Goal: Transaction & Acquisition: Purchase product/service

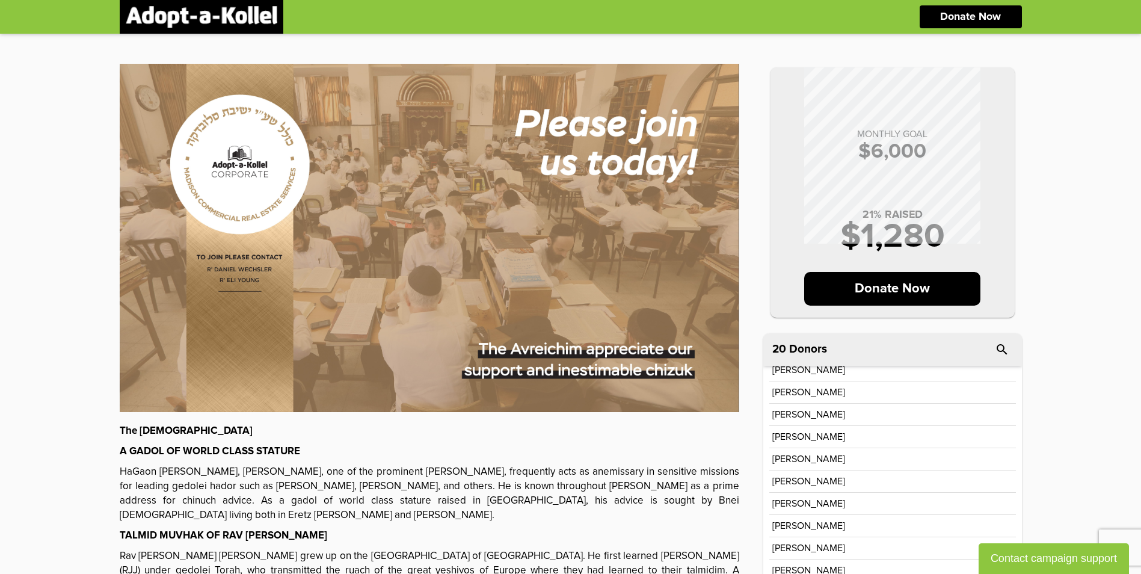
scroll to position [193, 0]
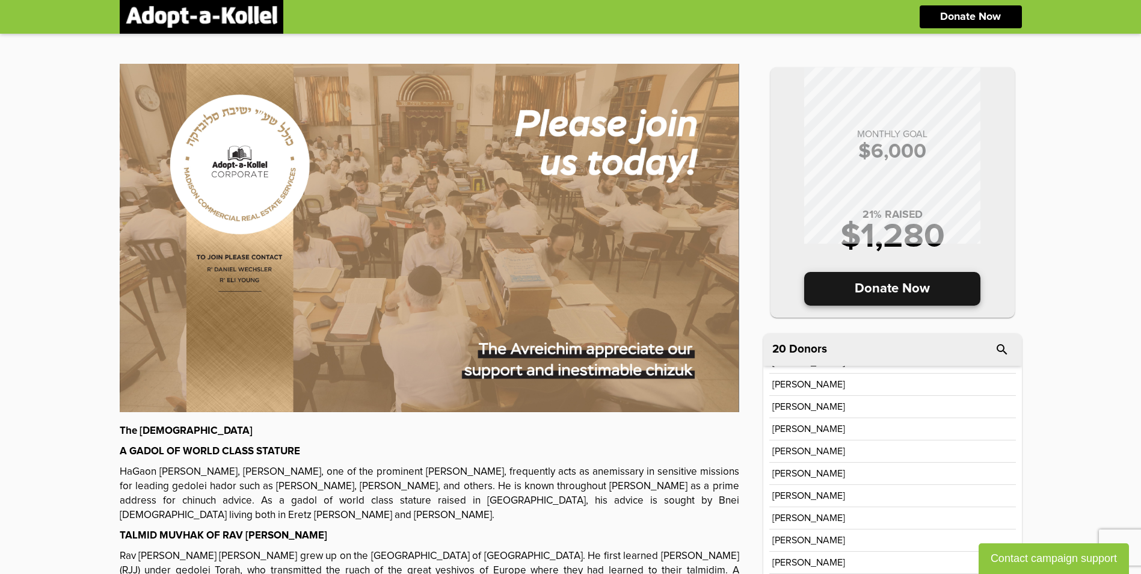
click at [900, 296] on p "Donate Now" at bounding box center [892, 289] width 176 height 34
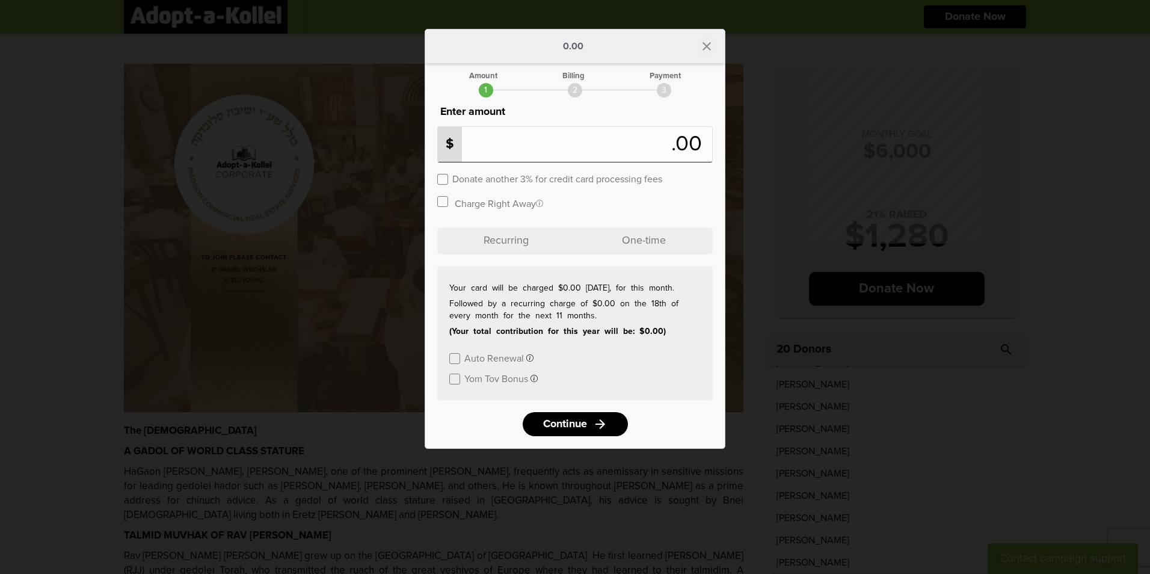
click at [706, 44] on icon "close" at bounding box center [707, 46] width 14 height 14
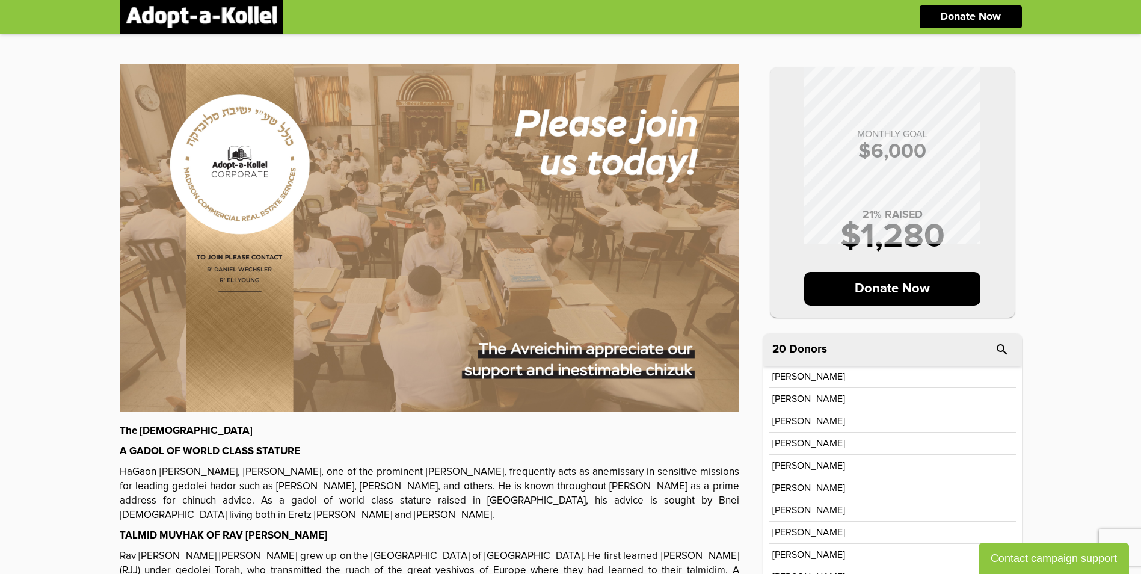
click at [829, 445] on p "[PERSON_NAME]" at bounding box center [808, 444] width 73 height 10
click at [899, 292] on p "Donate Now" at bounding box center [892, 289] width 176 height 34
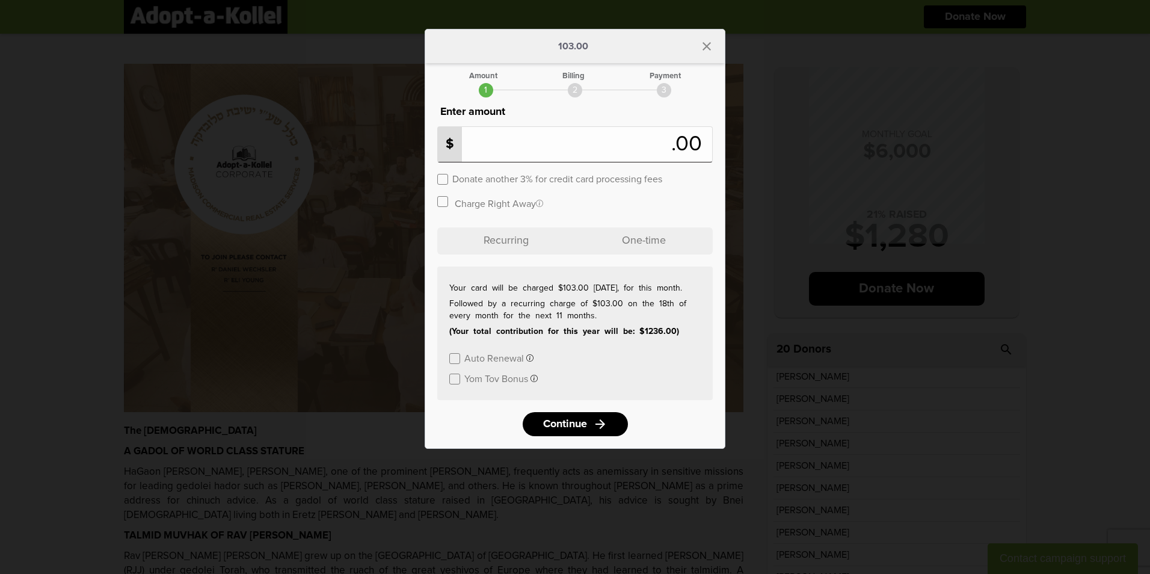
type input "***"
click at [445, 178] on label at bounding box center [442, 179] width 11 height 11
click at [578, 427] on span "Continue" at bounding box center [563, 424] width 44 height 11
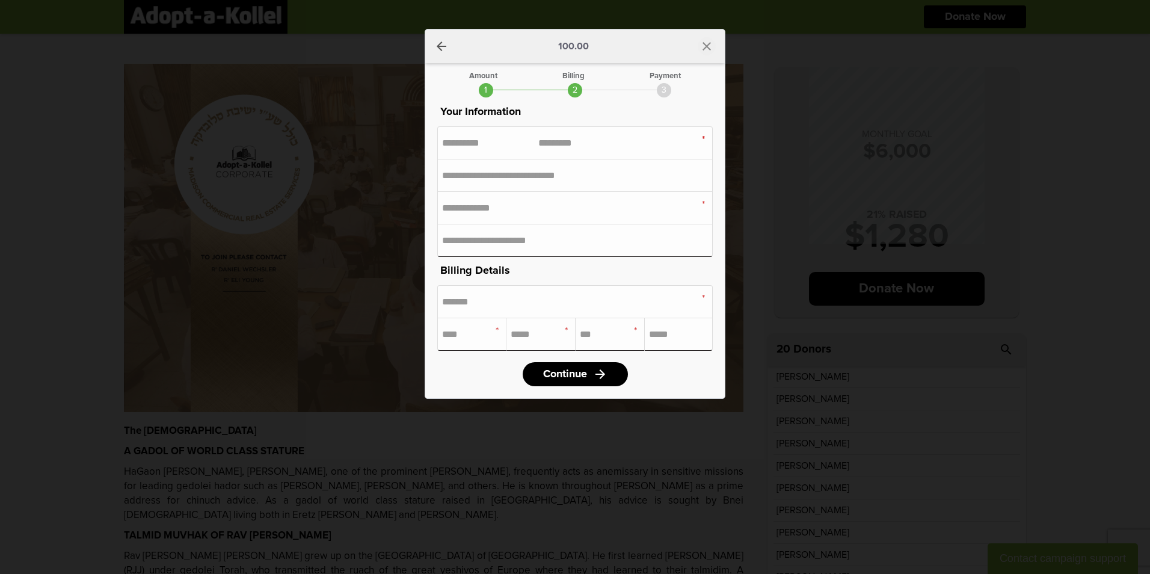
click at [701, 43] on icon "close" at bounding box center [707, 46] width 14 height 14
